Goal: Task Accomplishment & Management: Use online tool/utility

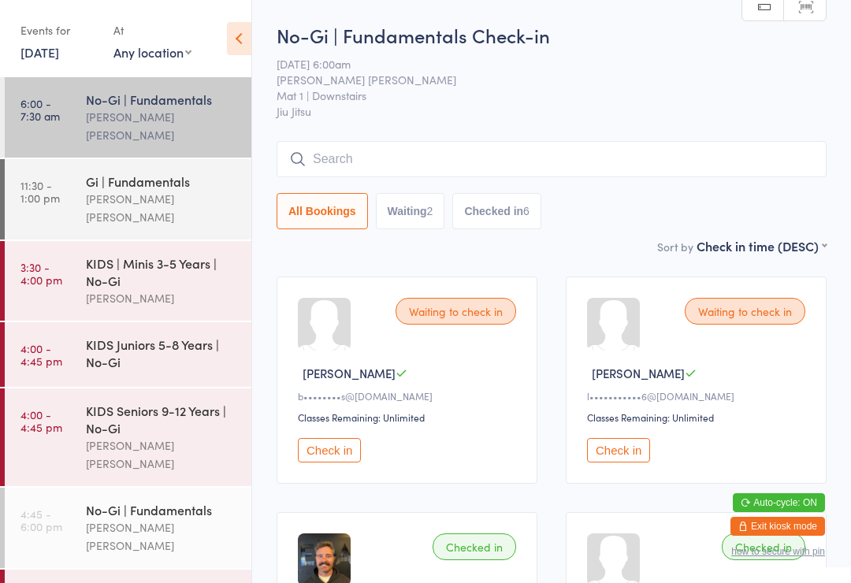
click at [112, 191] on div "[PERSON_NAME] [PERSON_NAME]" at bounding box center [162, 208] width 152 height 36
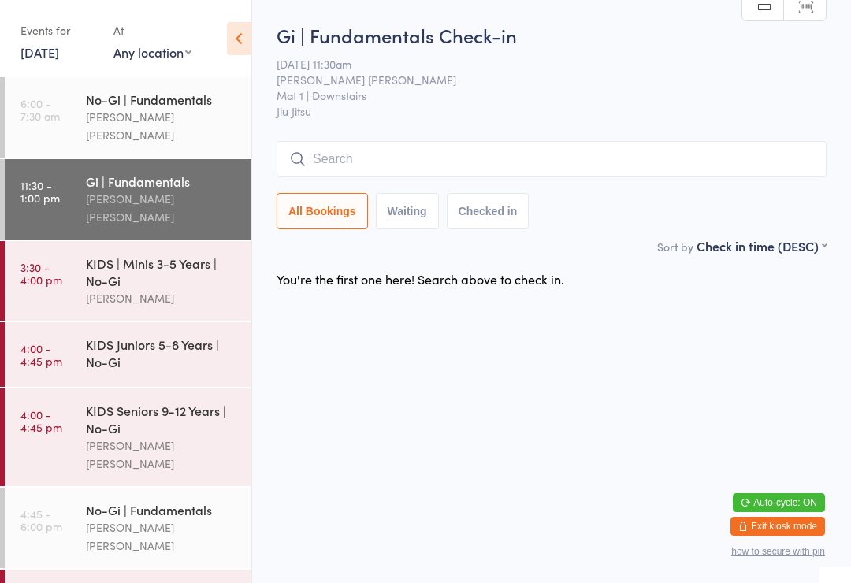
click at [442, 160] on input "search" at bounding box center [552, 159] width 550 height 36
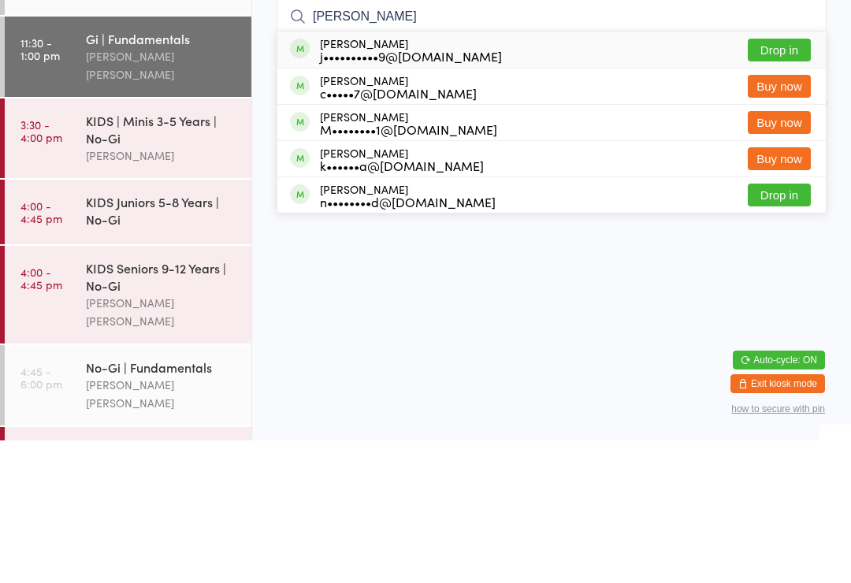
type input "[PERSON_NAME]"
click at [403, 192] on div "j••••••••••9@[DOMAIN_NAME]" at bounding box center [411, 198] width 182 height 13
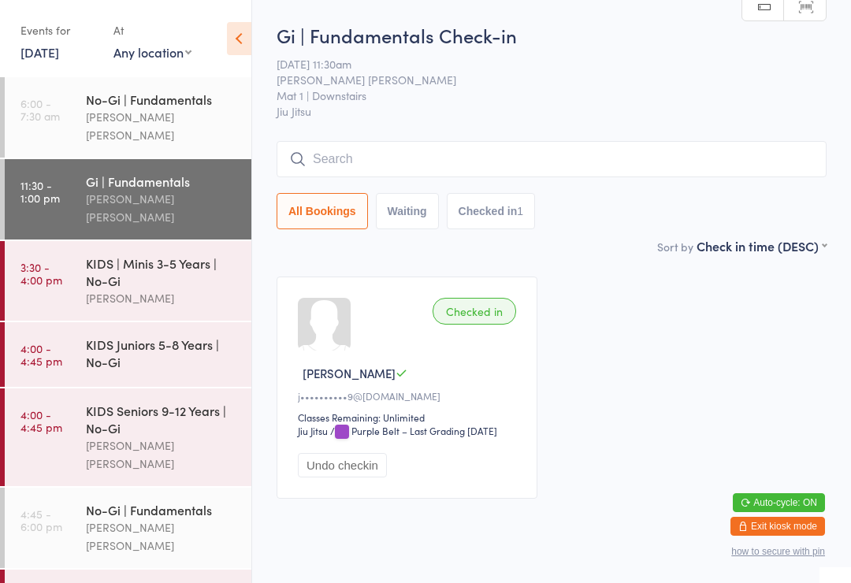
click at [359, 153] on input "search" at bounding box center [552, 159] width 550 height 36
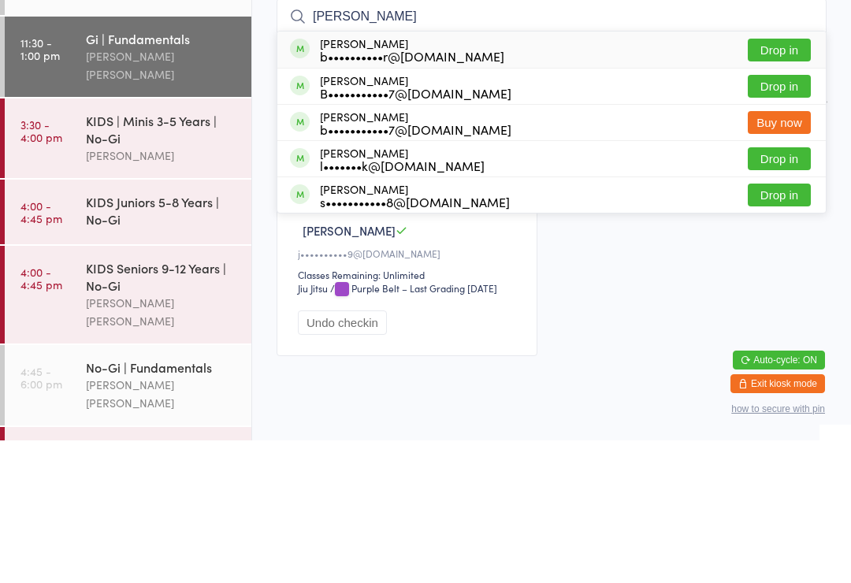
type input "[PERSON_NAME]"
click at [776, 181] on button "Drop in" at bounding box center [779, 192] width 63 height 23
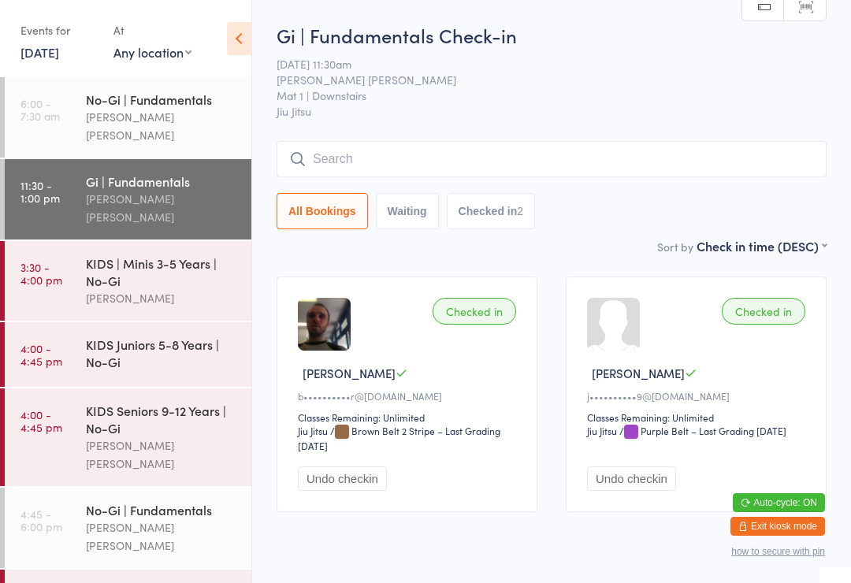
click at [337, 139] on div "Gi | Fundamentals Check-in [DATE] 11:30am [PERSON_NAME] [PERSON_NAME] Mat 1 | D…" at bounding box center [552, 129] width 550 height 215
click at [352, 143] on input "search" at bounding box center [552, 159] width 550 height 36
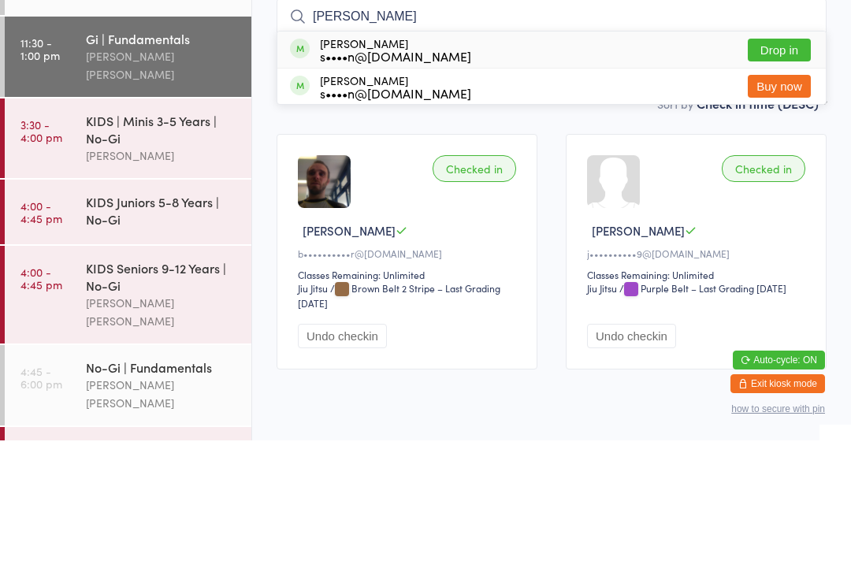
type input "[PERSON_NAME]"
click at [781, 181] on button "Drop in" at bounding box center [779, 192] width 63 height 23
